Goal: Information Seeking & Learning: Learn about a topic

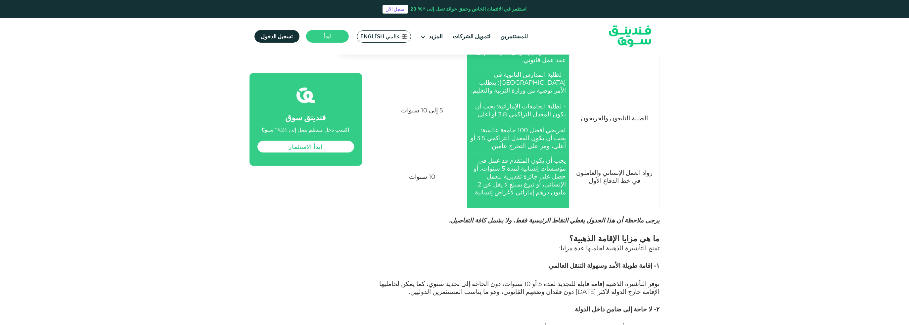
scroll to position [1621, 0]
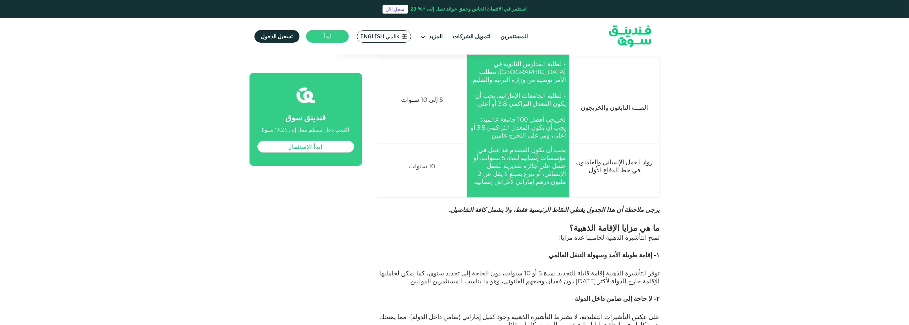
copy span "يحق لحامل التأشيرة الذهبية كفالة: الزوج أو الزوجة، والأبناء غير المتزوجين من أي…"
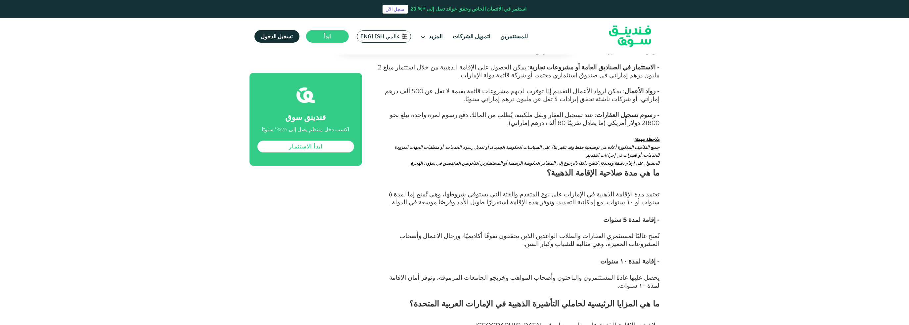
scroll to position [2977, 0]
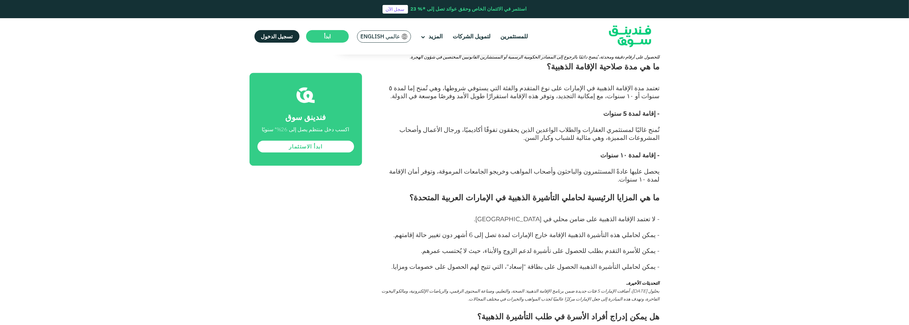
drag, startPoint x: 668, startPoint y: 219, endPoint x: 561, endPoint y: 219, distance: 106.9
drag, startPoint x: 663, startPoint y: 234, endPoint x: 553, endPoint y: 238, distance: 109.6
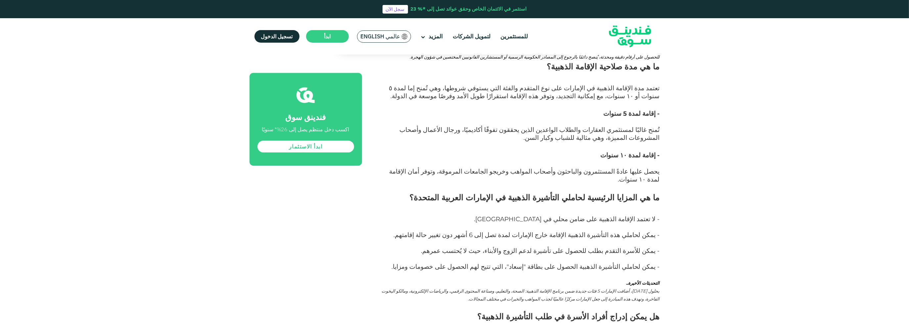
drag, startPoint x: 679, startPoint y: 233, endPoint x: 538, endPoint y: 237, distance: 141.3
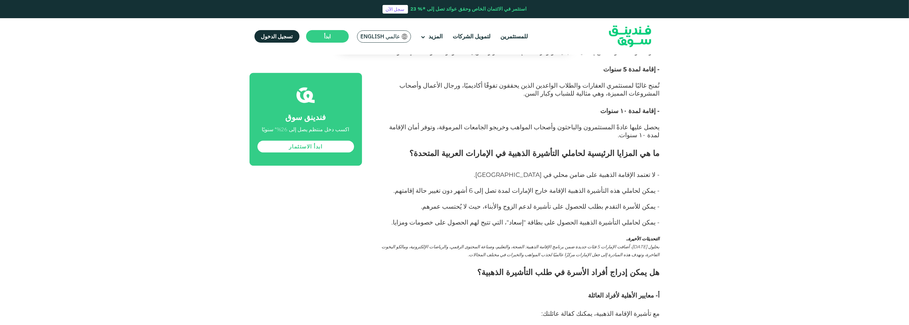
scroll to position [3010, 0]
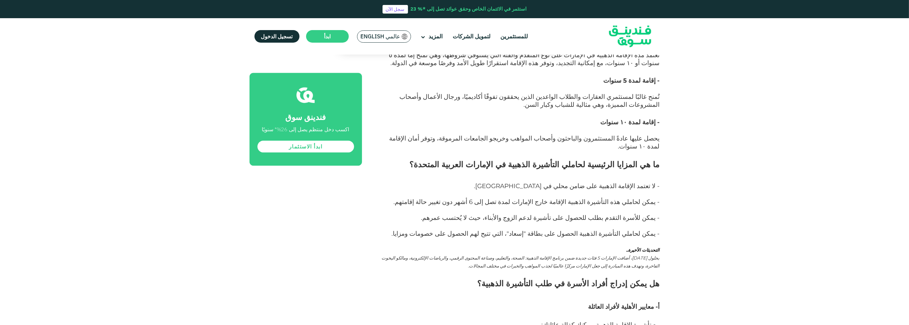
drag, startPoint x: 631, startPoint y: 186, endPoint x: 557, endPoint y: 133, distance: 90.5
